Goal: Transaction & Acquisition: Purchase product/service

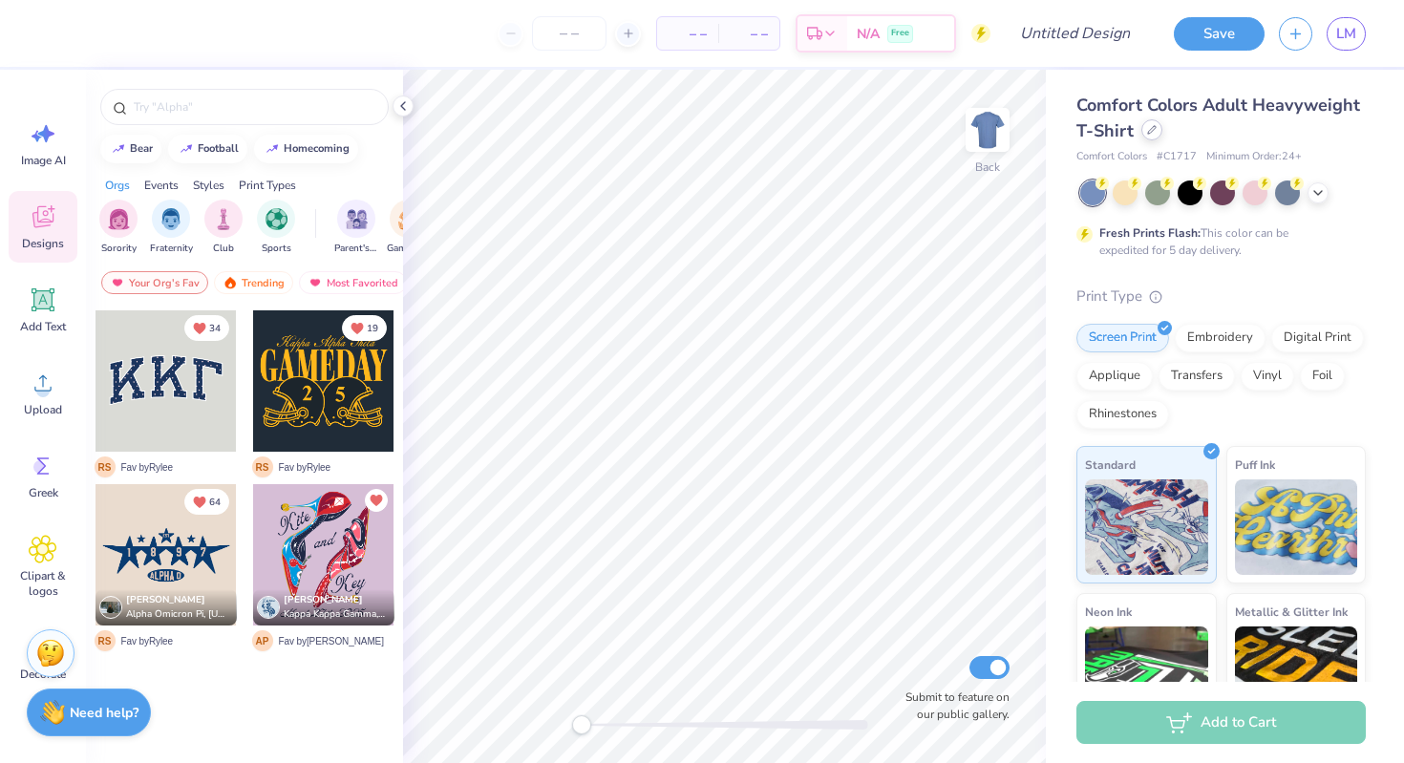
click at [1162, 138] on div at bounding box center [1151, 129] width 21 height 21
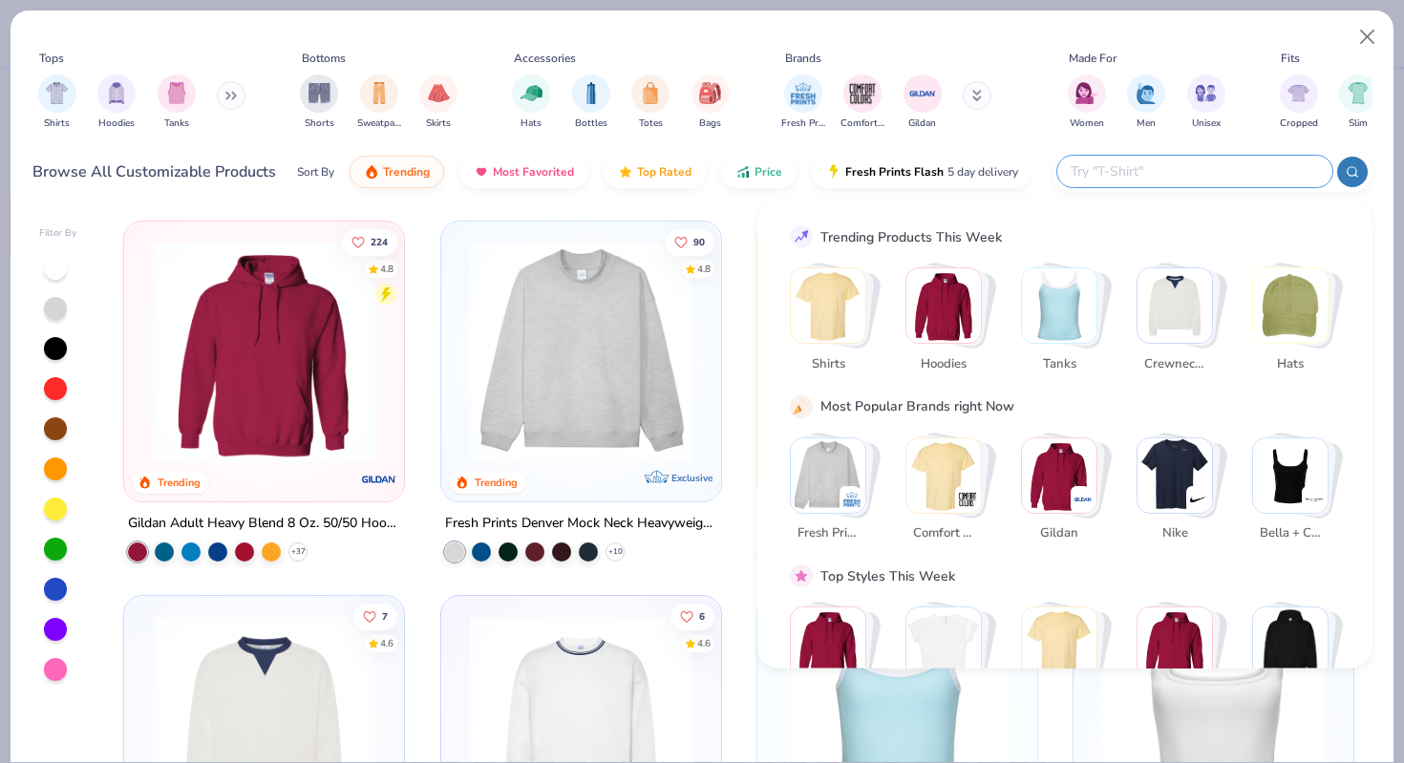
click at [1181, 173] on input "text" at bounding box center [1194, 171] width 250 height 22
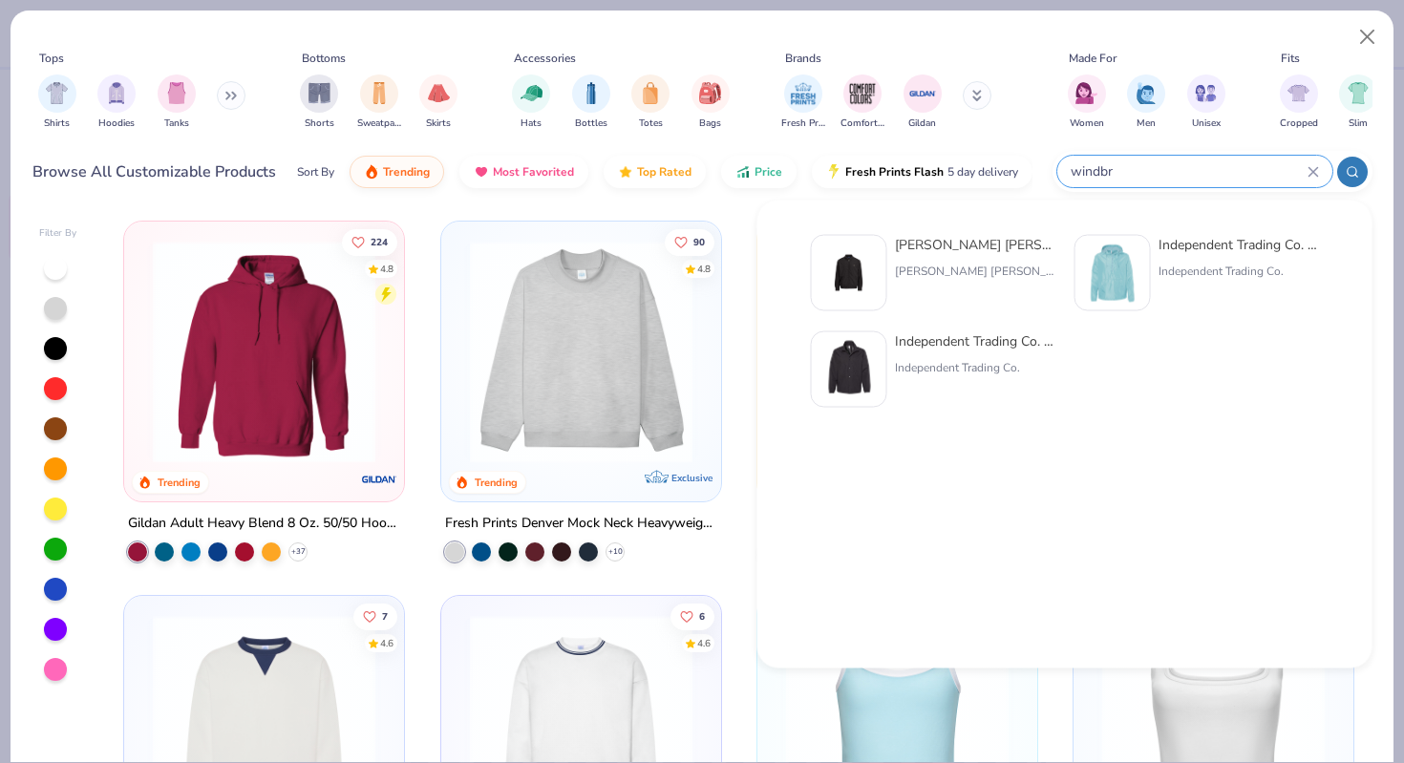
type input "windbr"
click at [1232, 251] on div "Independent Trading Co. Lightweight Windbr [PERSON_NAME] Pullover Jacket" at bounding box center [1239, 245] width 160 height 20
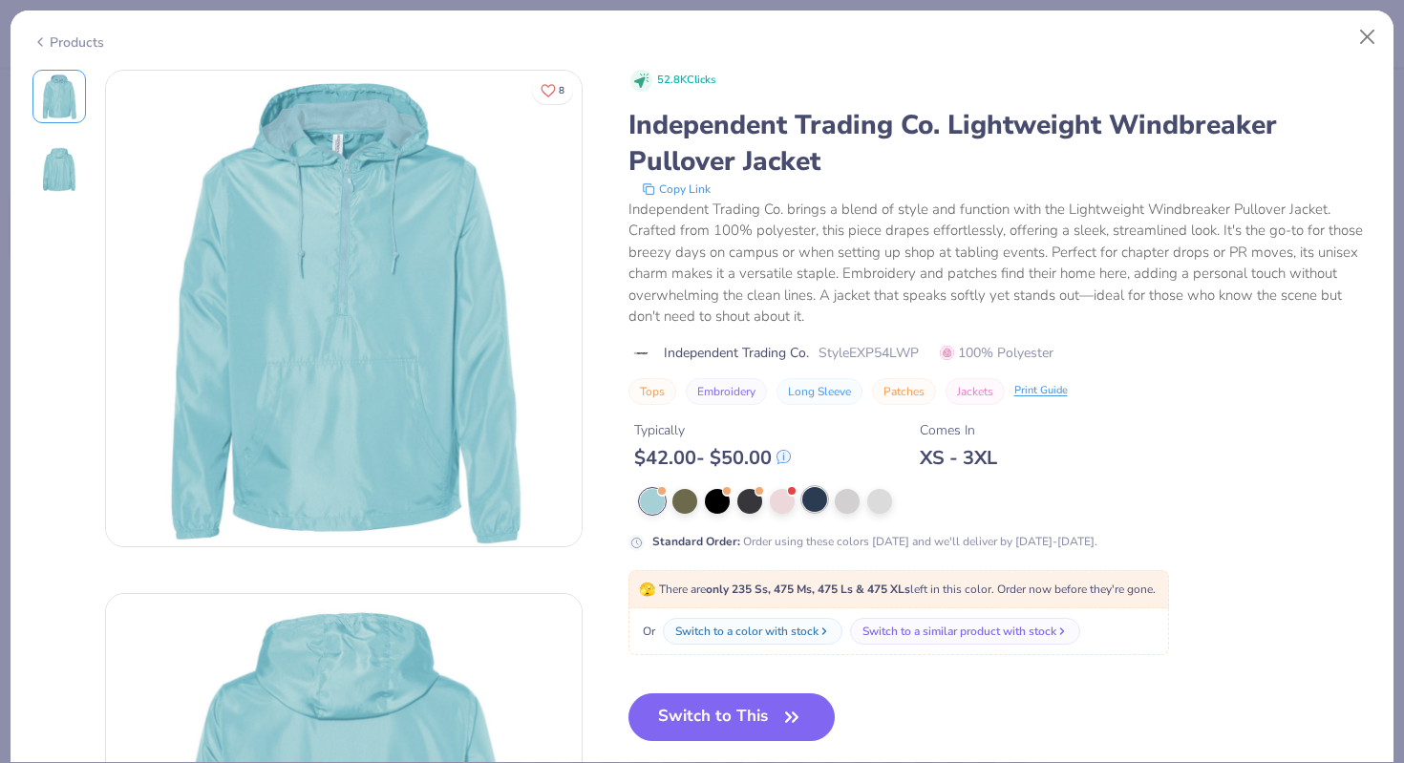
click at [821, 503] on div at bounding box center [814, 499] width 25 height 25
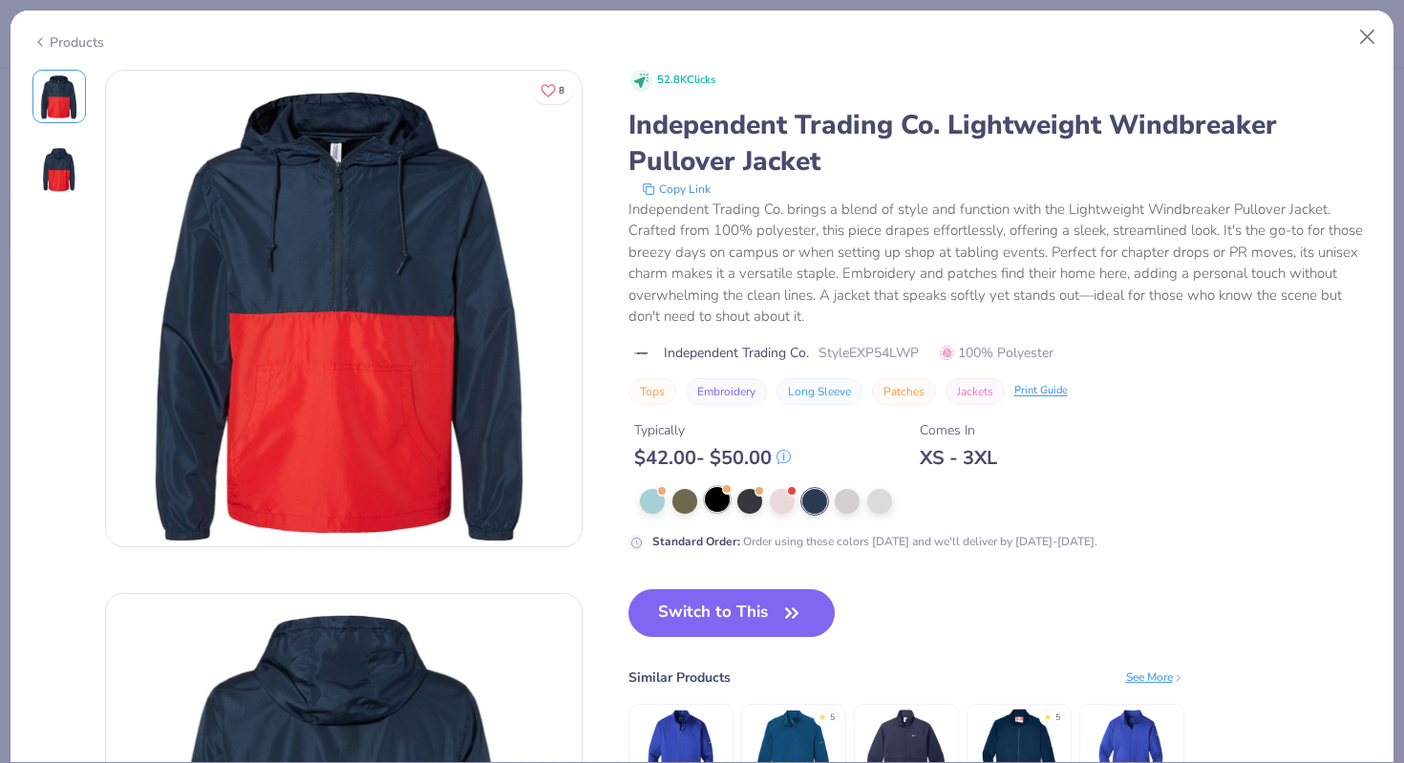
click at [716, 501] on div at bounding box center [717, 499] width 25 height 25
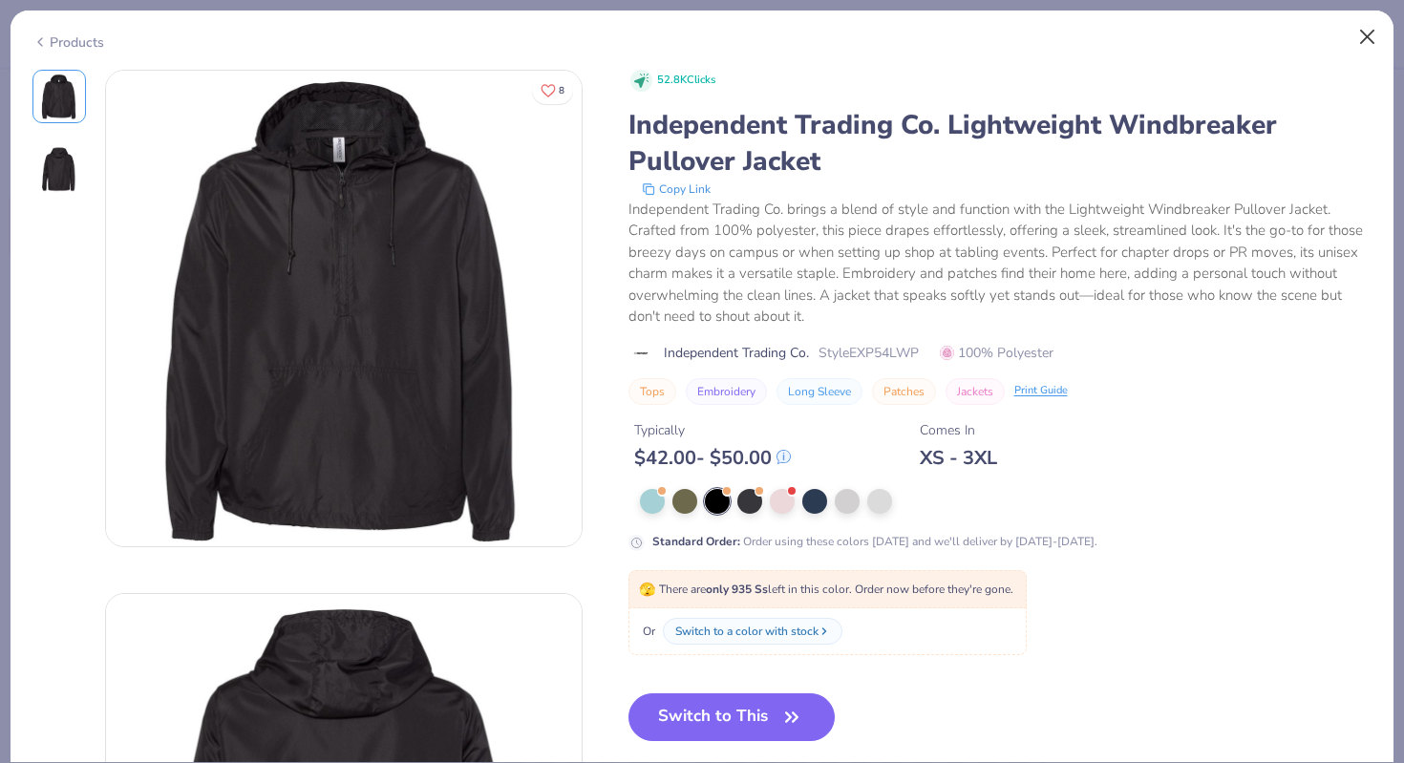
click at [1366, 33] on button "Close" at bounding box center [1368, 37] width 36 height 36
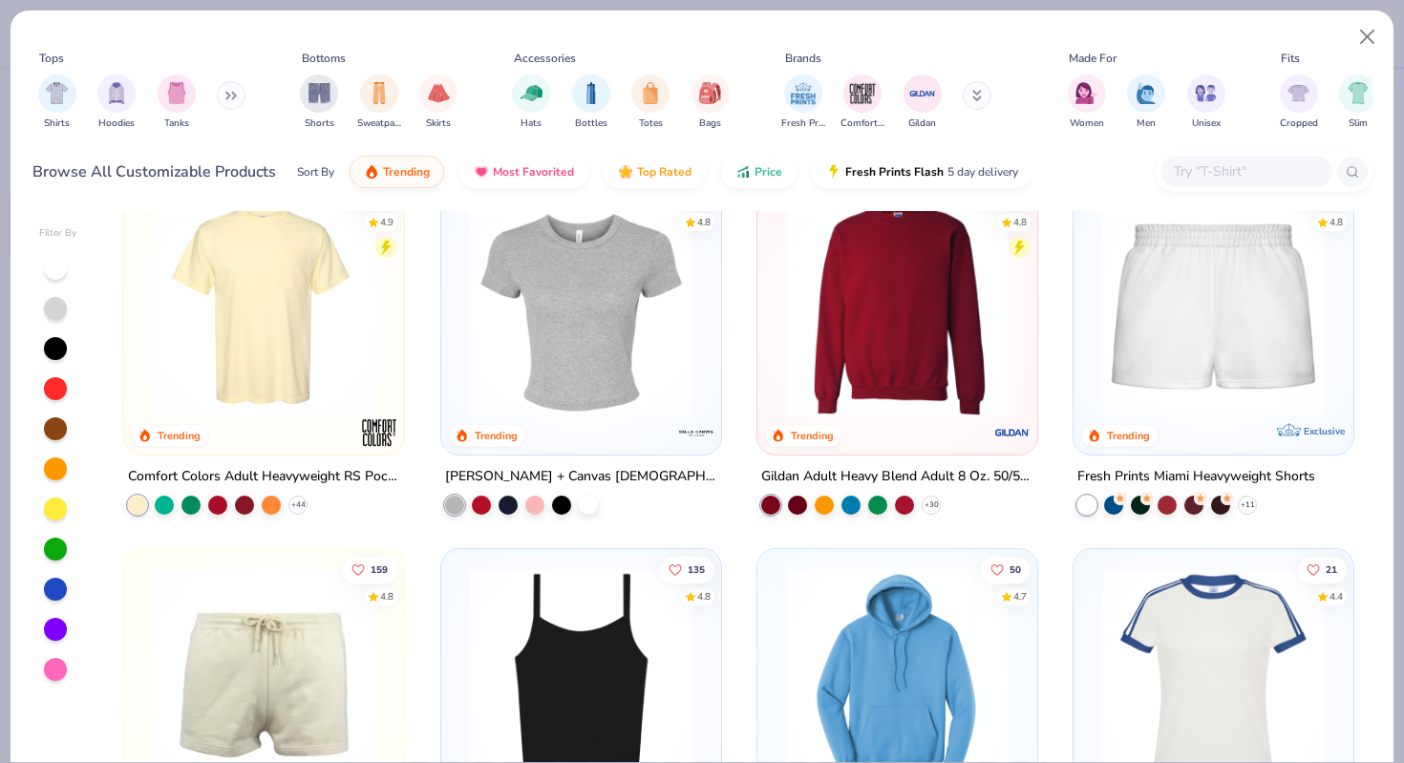
scroll to position [1178, 0]
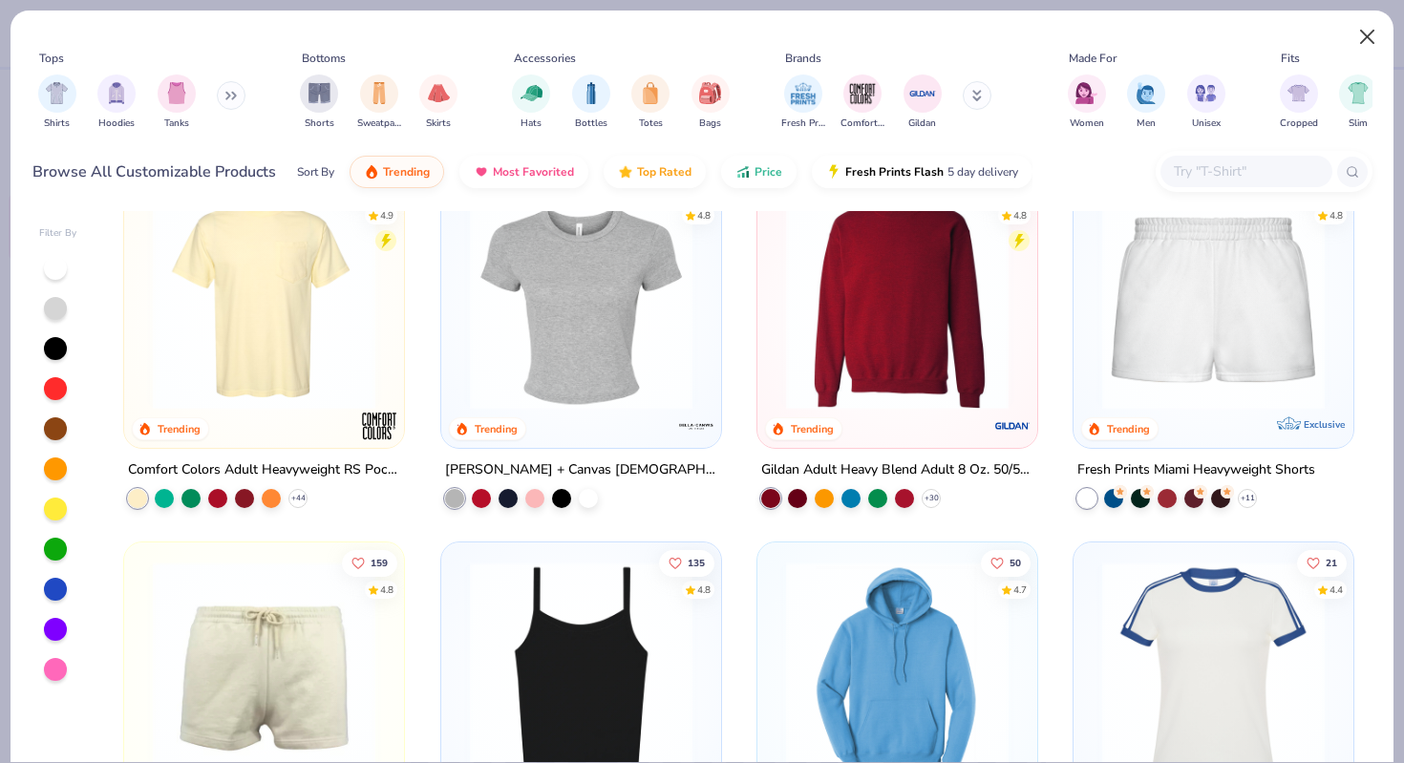
click at [1363, 34] on button "Close" at bounding box center [1368, 37] width 36 height 36
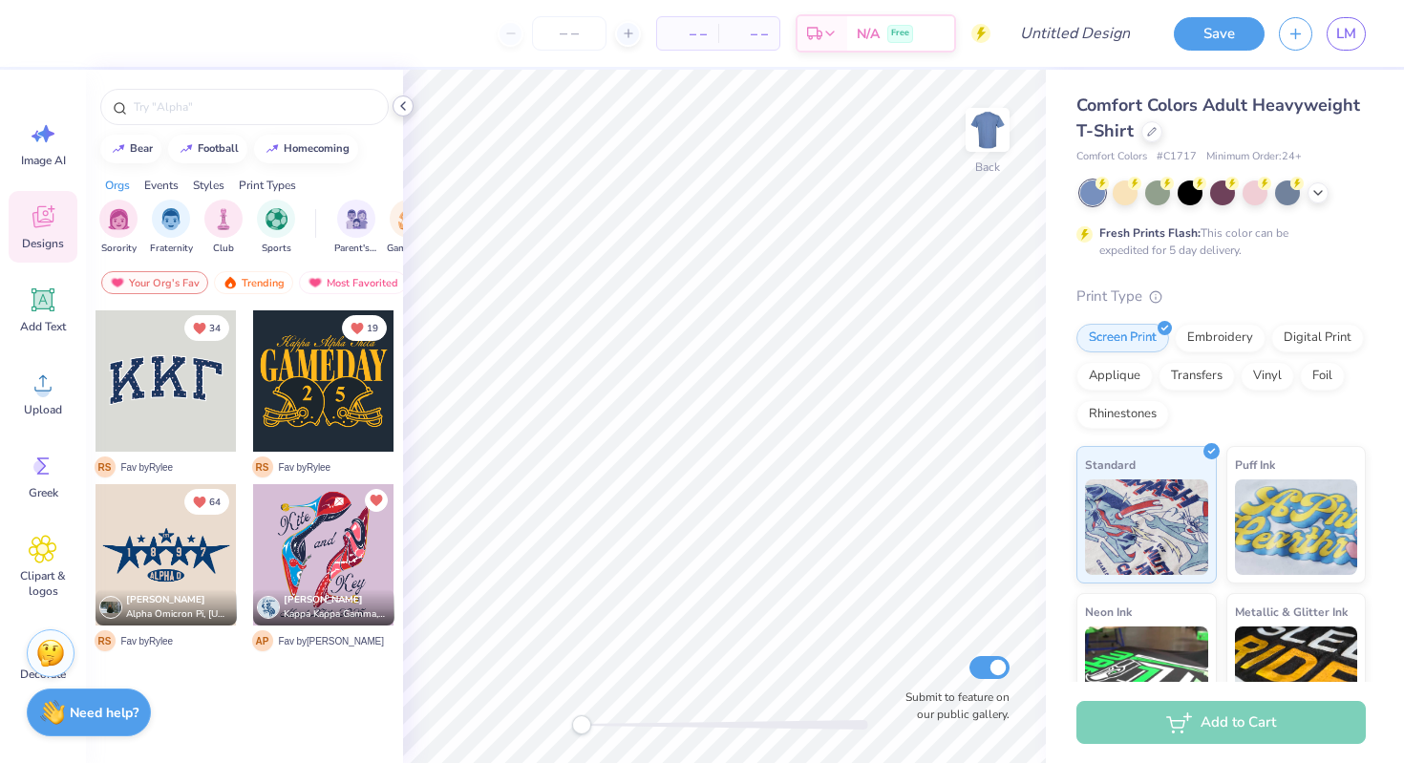
click at [405, 105] on icon at bounding box center [402, 105] width 15 height 15
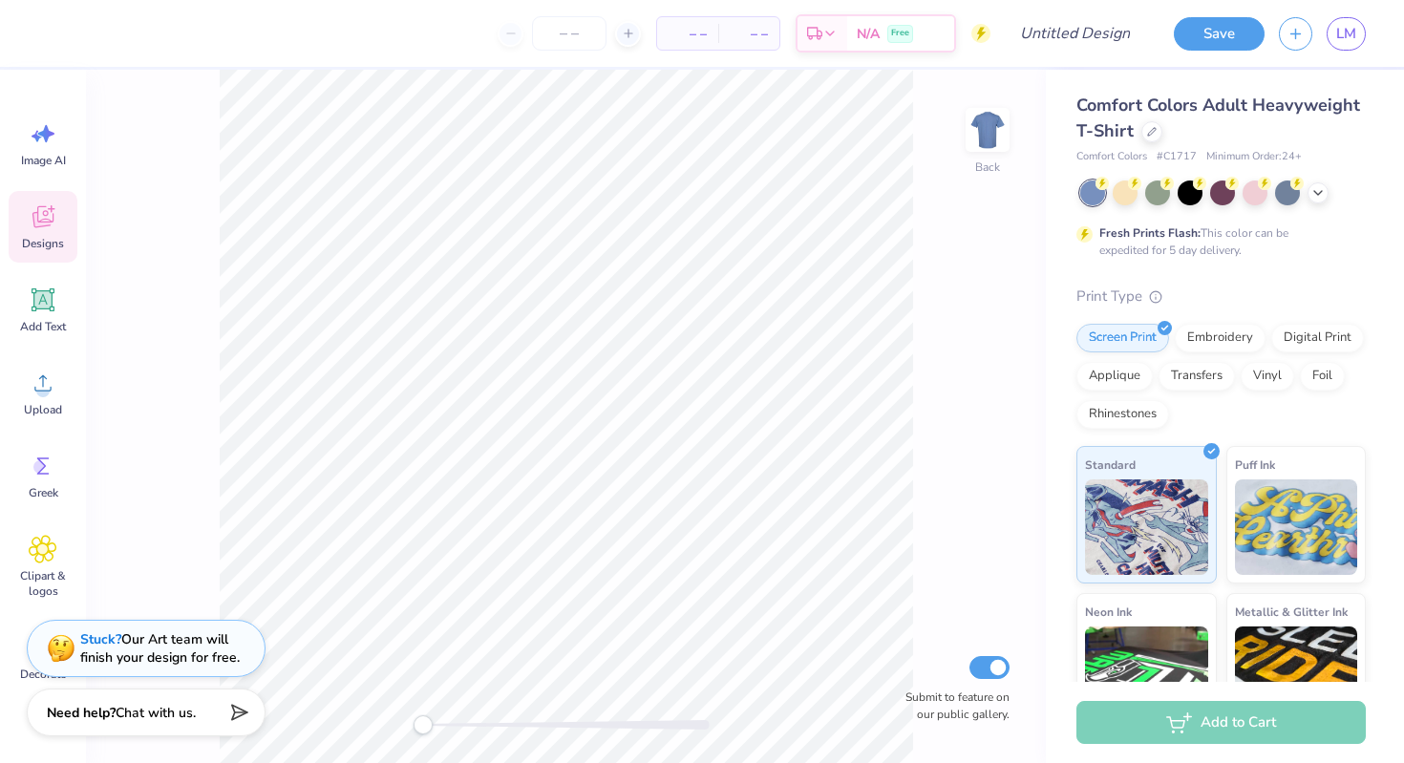
click at [949, 237] on div "Back Submit to feature on our public gallery." at bounding box center [566, 416] width 960 height 693
click at [984, 138] on img at bounding box center [987, 130] width 76 height 76
click at [984, 138] on img at bounding box center [987, 130] width 38 height 38
click at [988, 126] on img at bounding box center [987, 130] width 76 height 76
click at [988, 126] on img at bounding box center [987, 130] width 38 height 38
